Goal: Information Seeking & Learning: Learn about a topic

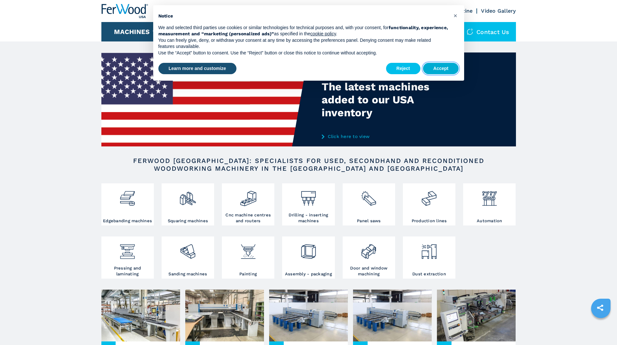
click at [444, 67] on button "Accept" at bounding box center [441, 69] width 36 height 12
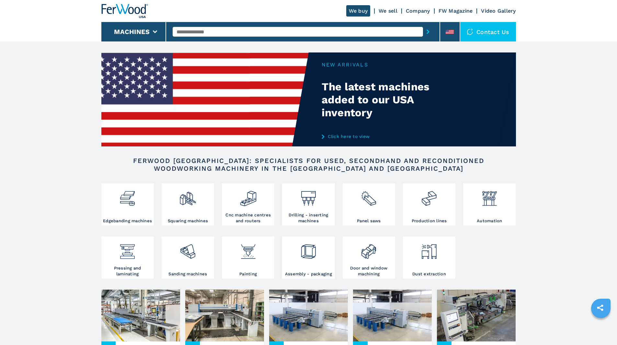
click at [478, 27] on div "Contact us" at bounding box center [488, 31] width 56 height 19
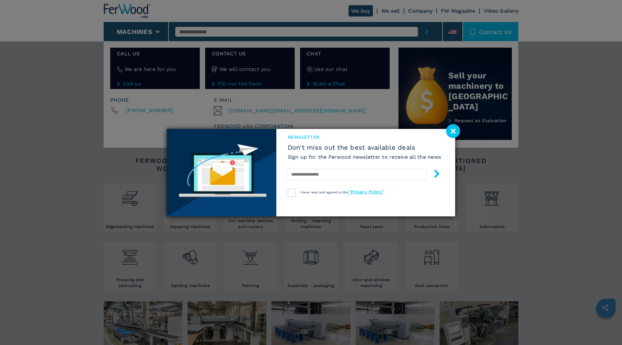
click at [458, 131] on image at bounding box center [453, 131] width 14 height 14
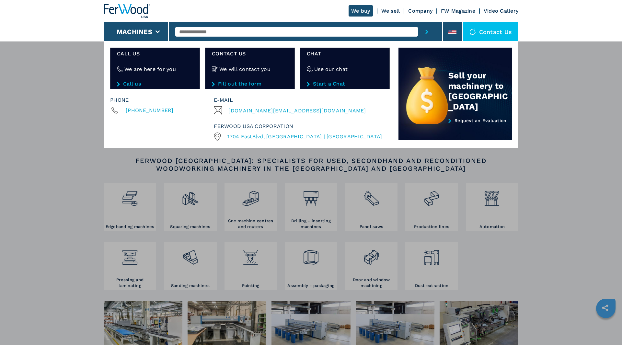
click at [138, 84] on link "Call us" at bounding box center [155, 84] width 76 height 6
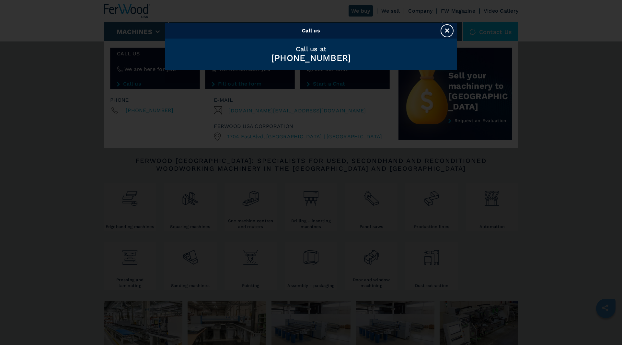
click at [445, 27] on button "×" at bounding box center [446, 30] width 13 height 13
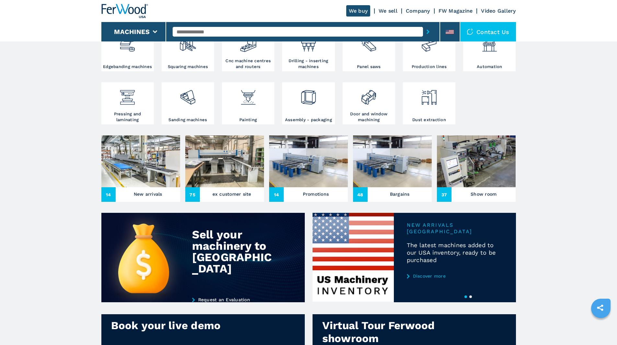
scroll to position [65, 0]
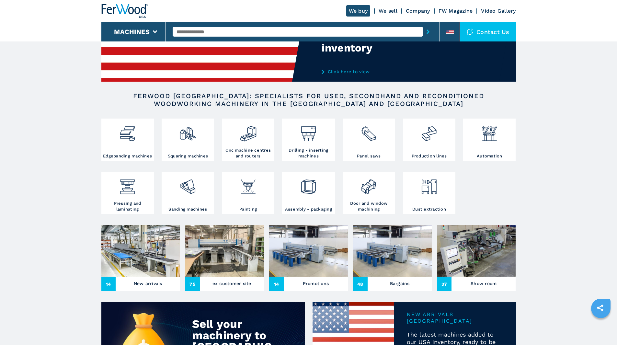
click at [413, 10] on link "Company" at bounding box center [418, 11] width 24 height 6
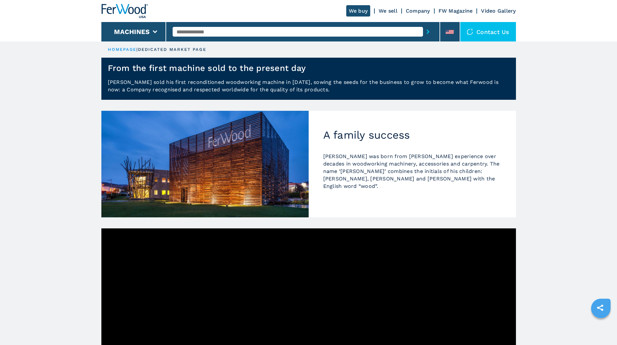
click at [478, 31] on div "Contact us" at bounding box center [488, 31] width 56 height 19
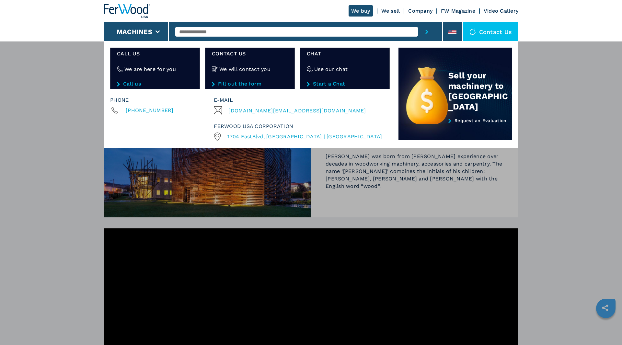
click at [317, 83] on link "Start a Chat" at bounding box center [345, 84] width 76 height 6
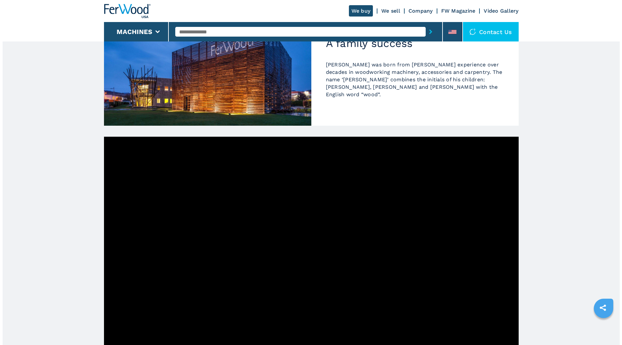
scroll to position [97, 0]
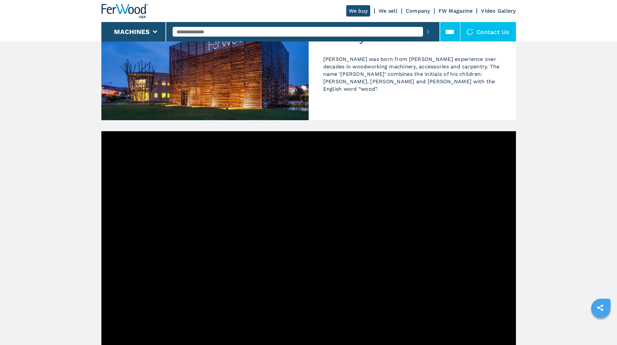
click at [447, 33] on icon at bounding box center [449, 31] width 8 height 3
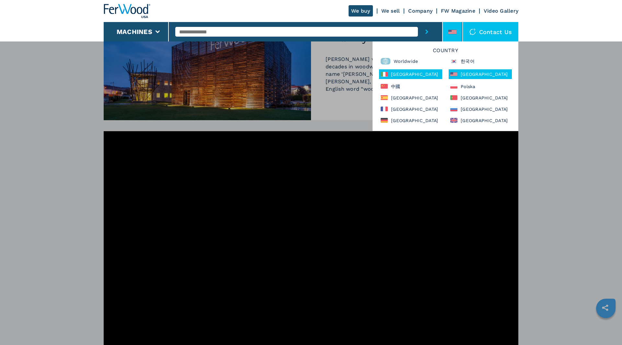
click at [409, 75] on div "[GEOGRAPHIC_DATA]" at bounding box center [410, 74] width 63 height 10
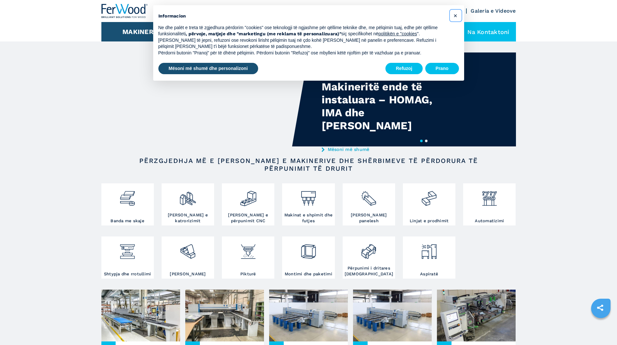
click at [457, 17] on font "×" at bounding box center [455, 16] width 4 height 8
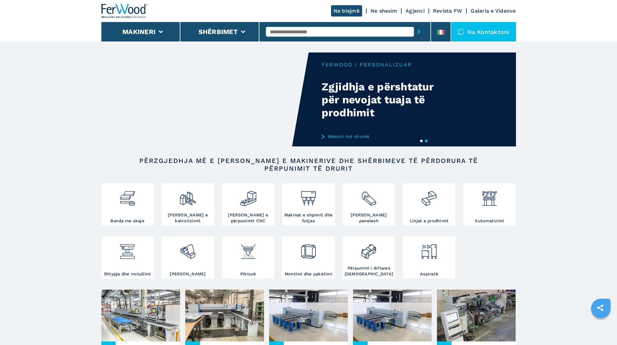
click at [485, 35] on font "Na kontaktoni" at bounding box center [488, 31] width 42 height 7
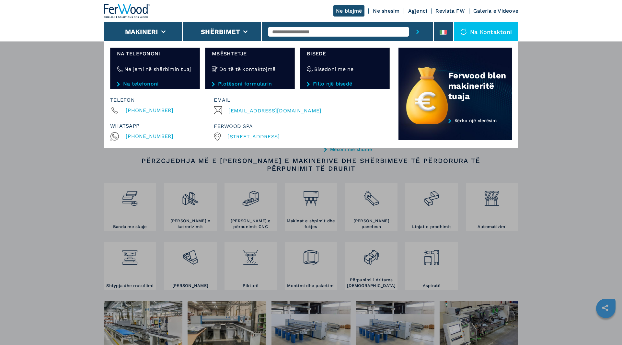
click at [321, 82] on font "Fillo një bisedë" at bounding box center [332, 84] width 39 height 6
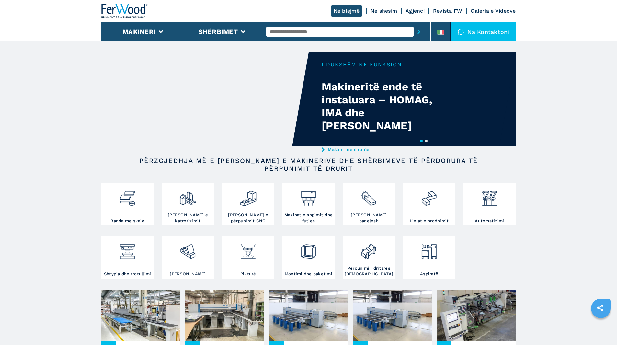
click at [296, 28] on input "text" at bounding box center [340, 32] width 148 height 10
click at [294, 47] on div "HOLZHER" at bounding box center [340, 43] width 148 height 12
type input "*******"
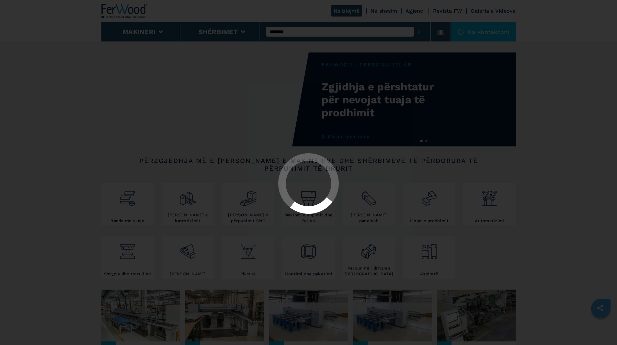
select select "*******"
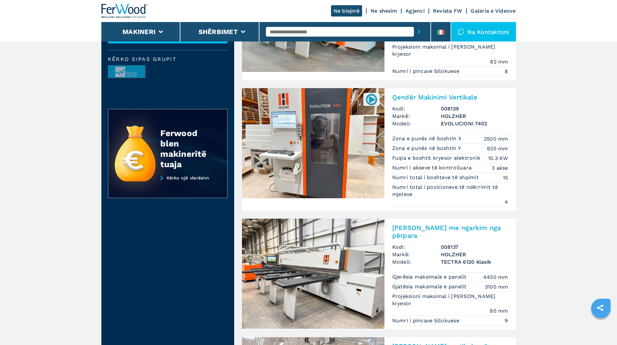
scroll to position [129, 0]
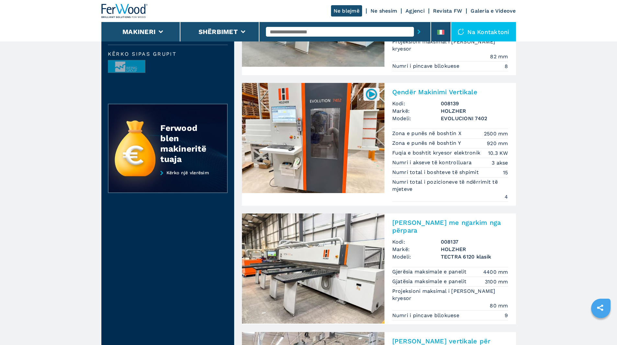
click at [346, 242] on img at bounding box center [313, 268] width 142 height 110
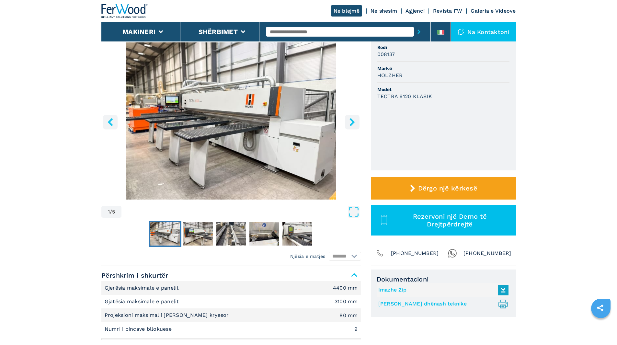
scroll to position [32, 0]
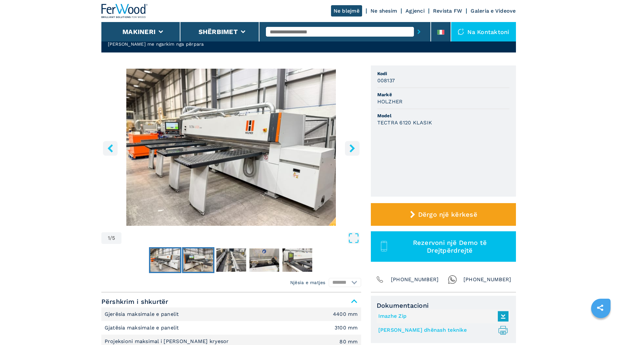
click at [201, 263] on img "Shko te Diapozitivi 2" at bounding box center [198, 259] width 30 height 23
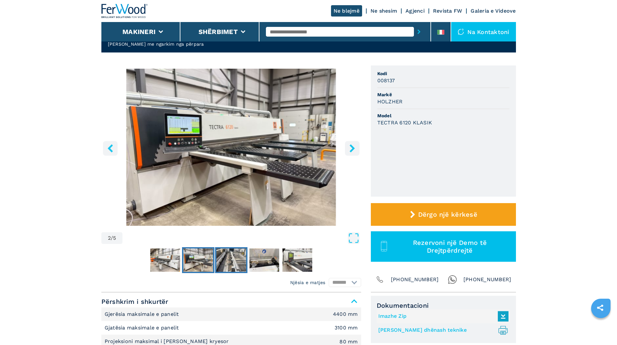
click at [230, 260] on img "Shko te Diapozitivi 3" at bounding box center [231, 259] width 30 height 23
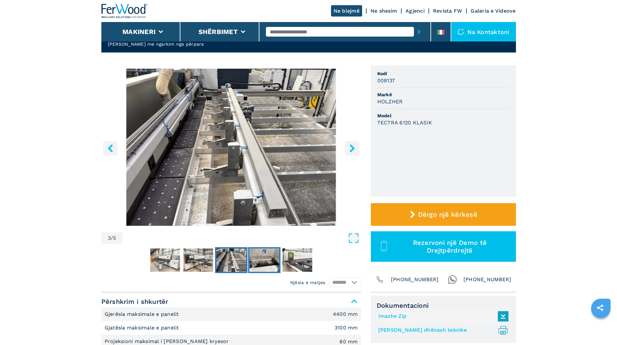
click at [275, 262] on img "Shko te Diapozitivi 4" at bounding box center [264, 259] width 30 height 23
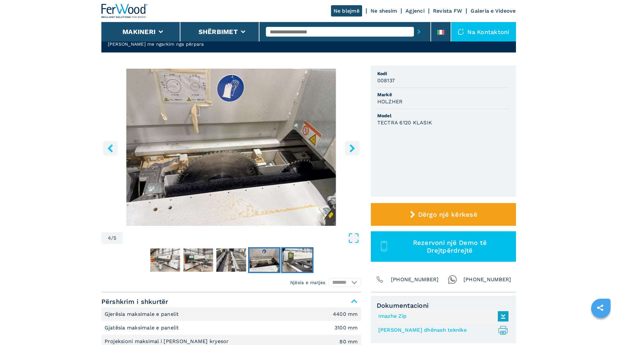
click at [294, 264] on img "Shko te Diapozitivi 5" at bounding box center [297, 259] width 30 height 23
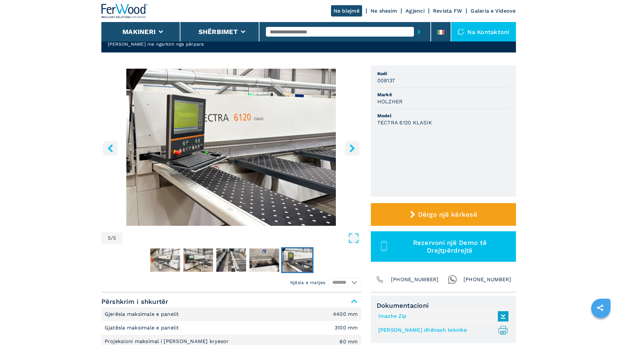
click at [349, 149] on icon "butoni i djathtë" at bounding box center [352, 148] width 8 height 8
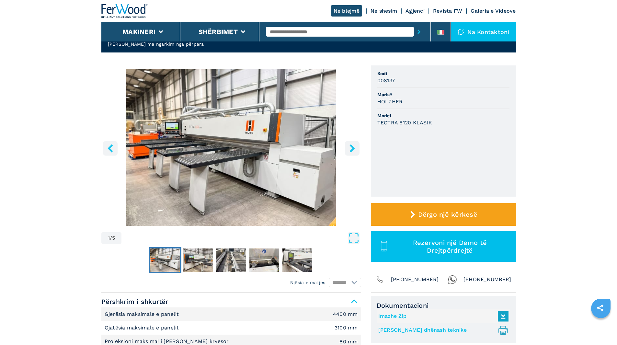
click at [349, 149] on icon "butoni i djathtë" at bounding box center [352, 148] width 8 height 8
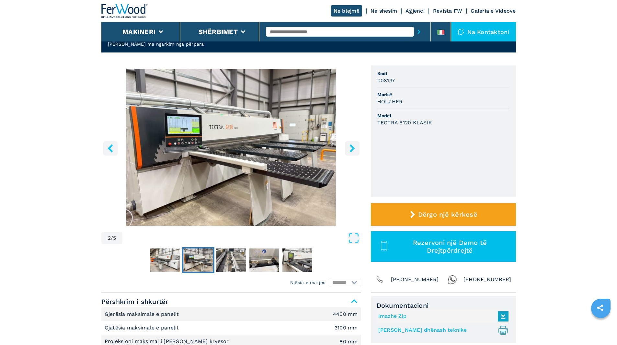
click at [349, 149] on icon "butoni i djathtë" at bounding box center [352, 148] width 8 height 8
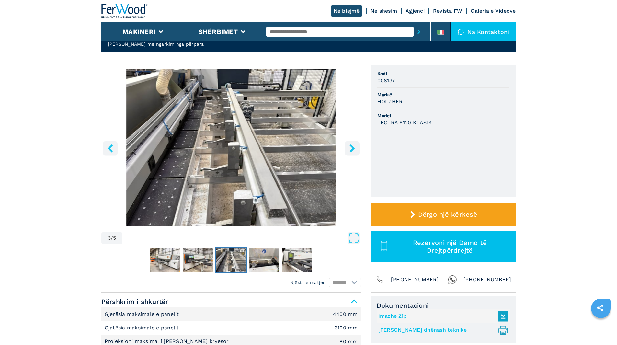
click at [349, 149] on icon "butoni i djathtë" at bounding box center [352, 148] width 8 height 8
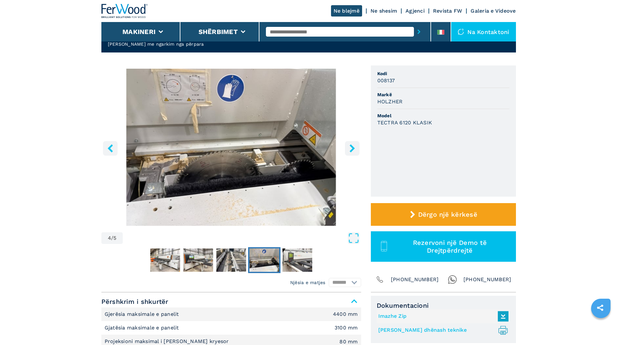
click at [350, 149] on icon "butoni i djathtë" at bounding box center [352, 148] width 8 height 8
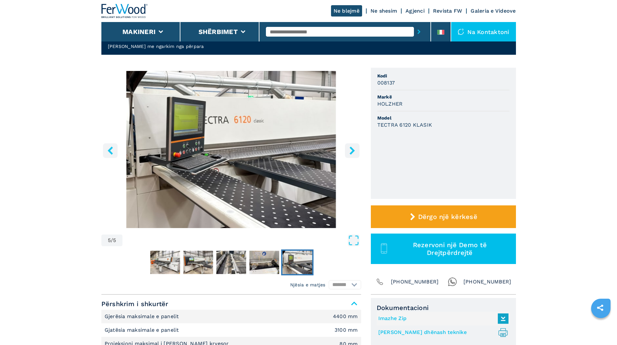
scroll to position [0, 0]
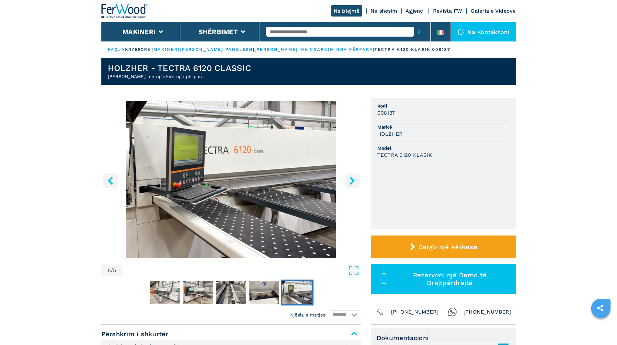
click at [349, 179] on icon "butoni i djathtë" at bounding box center [352, 180] width 8 height 8
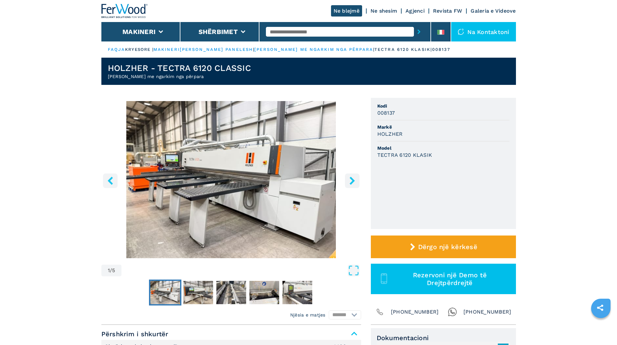
click at [345, 182] on button "butoni i djathtë" at bounding box center [352, 180] width 15 height 15
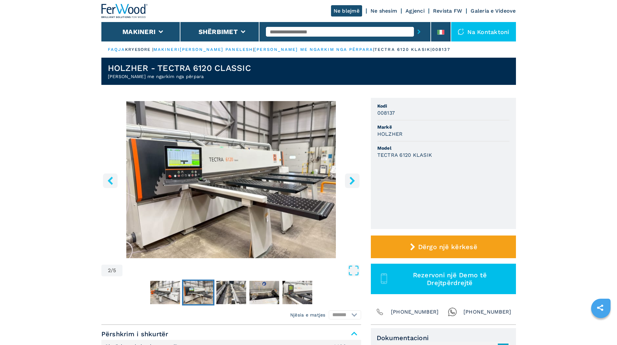
click at [345, 182] on button "butoni i djathtë" at bounding box center [352, 180] width 15 height 15
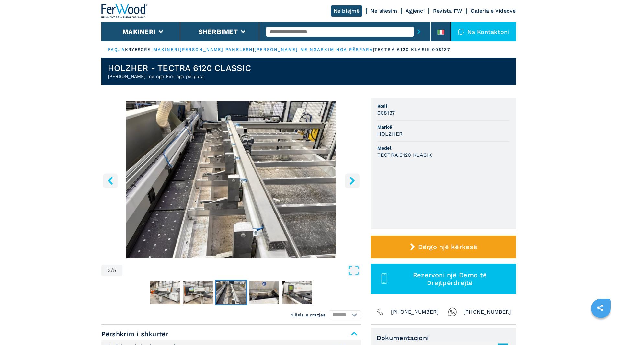
click at [345, 182] on button "butoni i djathtë" at bounding box center [352, 180] width 15 height 15
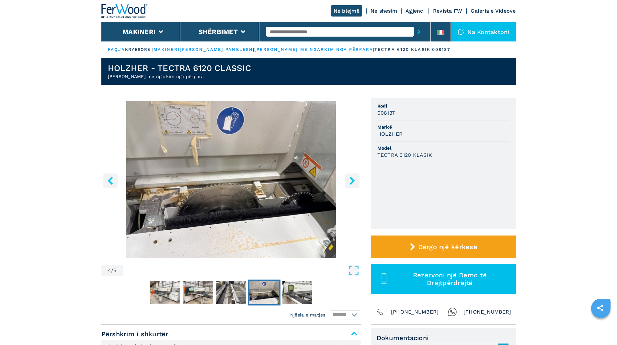
click at [345, 185] on button "butoni i djathtë" at bounding box center [352, 180] width 15 height 15
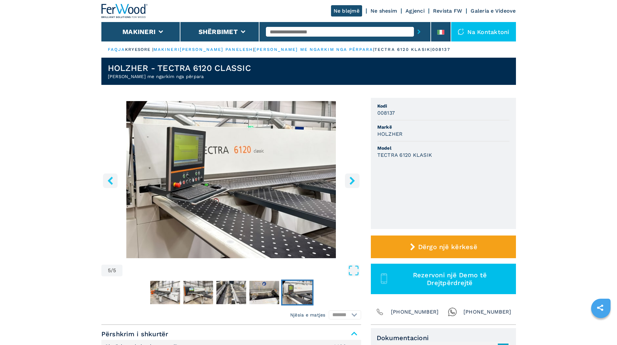
click at [345, 186] on button "butoni i djathtë" at bounding box center [352, 180] width 15 height 15
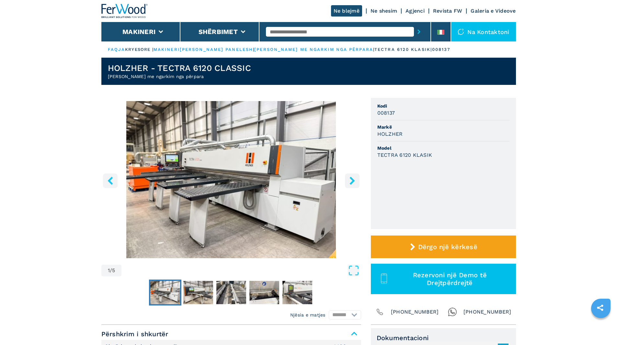
click at [345, 186] on button "butoni i djathtë" at bounding box center [352, 180] width 15 height 15
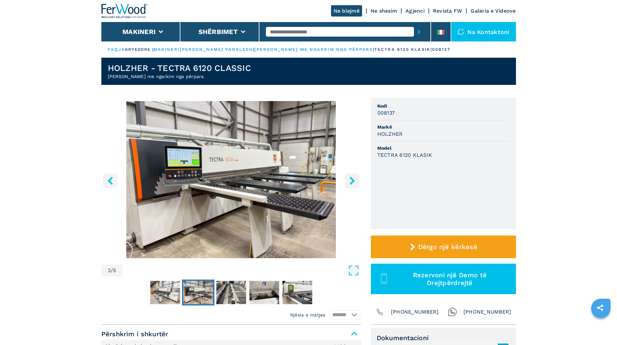
click at [345, 186] on button "butoni i djathtë" at bounding box center [352, 180] width 15 height 15
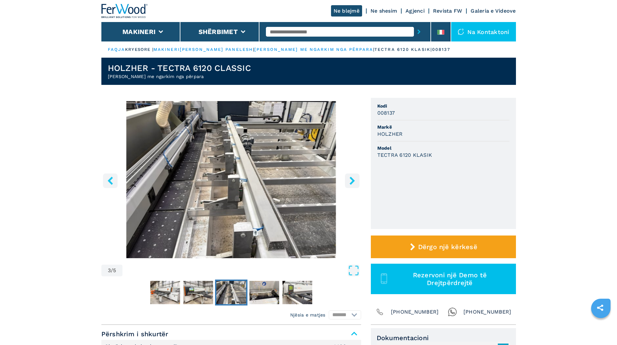
click at [357, 174] on button "butoni i djathtë" at bounding box center [352, 180] width 15 height 15
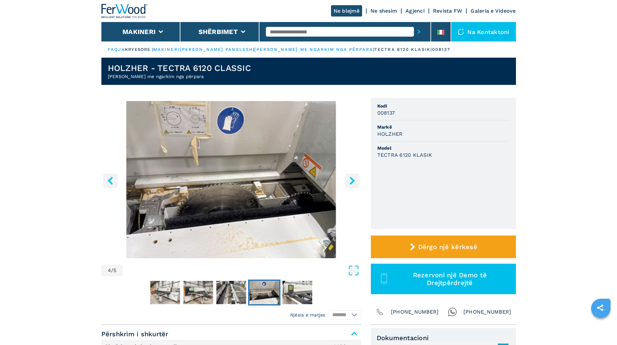
click at [357, 174] on button "butoni i djathtë" at bounding box center [352, 180] width 15 height 15
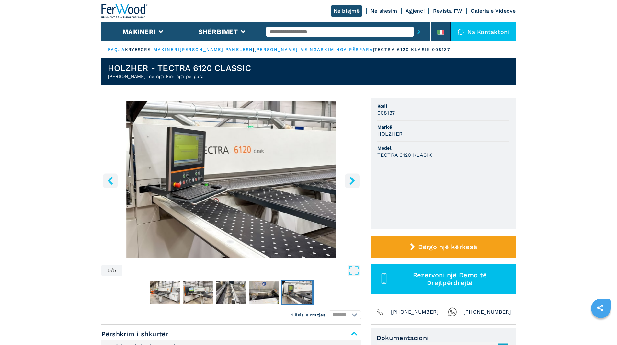
click at [357, 174] on button "butoni i djathtë" at bounding box center [352, 180] width 15 height 15
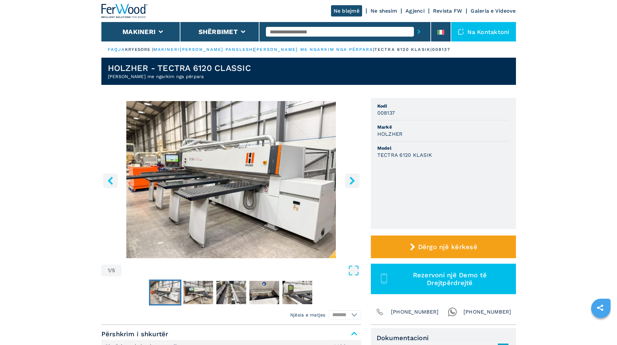
click at [357, 174] on button "butoni i djathtë" at bounding box center [352, 180] width 15 height 15
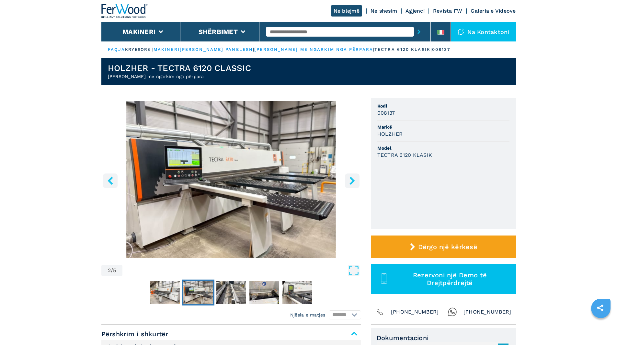
click at [357, 174] on button "butoni i djathtë" at bounding box center [352, 180] width 15 height 15
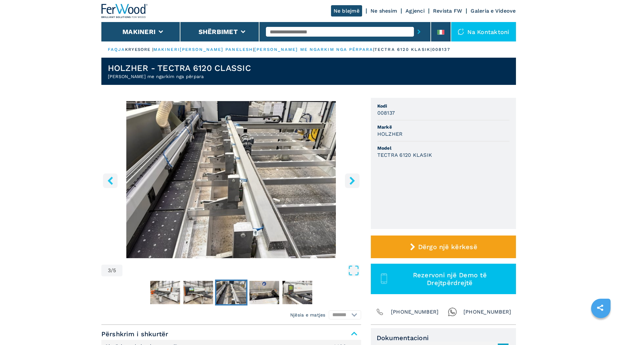
click at [110, 175] on button "butoni i majtë" at bounding box center [110, 180] width 15 height 15
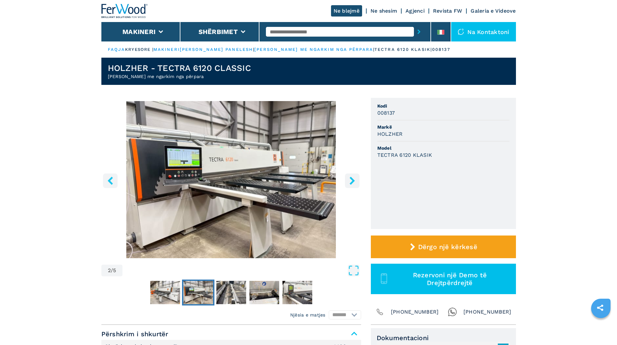
click at [110, 175] on button "butoni i majtë" at bounding box center [110, 180] width 15 height 15
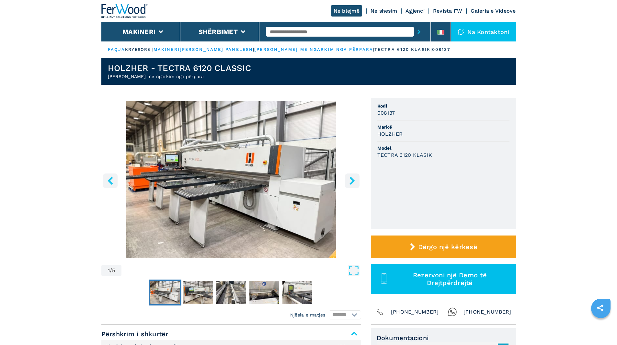
click at [110, 175] on button "butoni i majtë" at bounding box center [110, 180] width 15 height 15
